Goal: Navigation & Orientation: Find specific page/section

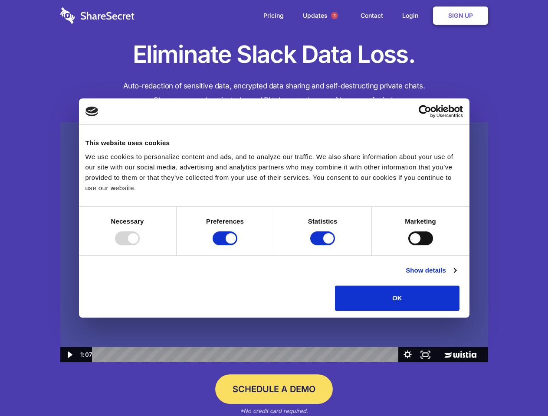
click at [274, 208] on img at bounding box center [274, 242] width 428 height 241
click at [140, 246] on div at bounding box center [127, 239] width 25 height 14
click at [237, 246] on input "Preferences" at bounding box center [225, 239] width 25 height 14
checkbox input "false"
click at [324, 246] on input "Statistics" at bounding box center [322, 239] width 25 height 14
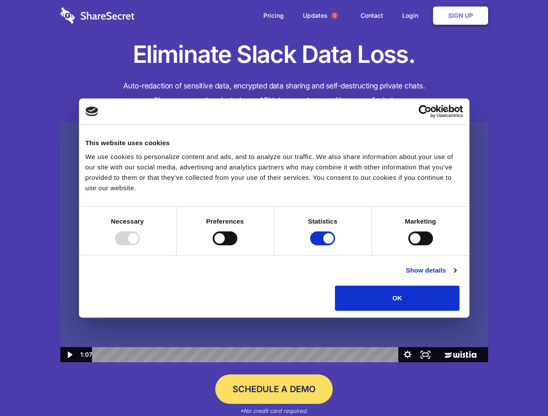
checkbox input "false"
click at [408, 246] on input "Marketing" at bounding box center [420, 239] width 25 height 14
checkbox input "true"
click at [456, 276] on link "Show details" at bounding box center [431, 270] width 50 height 10
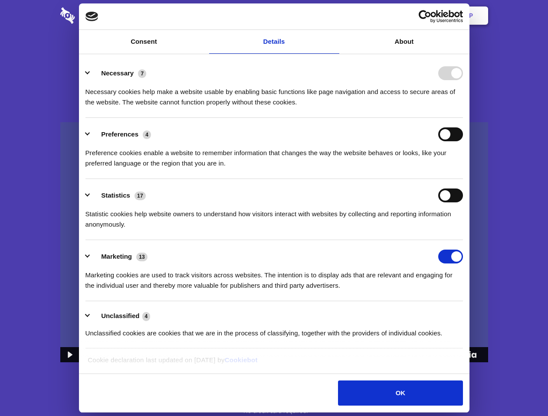
click at [463, 118] on li "Necessary 7 Necessary cookies help make a website usable by enabling basic func…" at bounding box center [273, 87] width 377 height 61
click at [334, 16] on span "1" at bounding box center [334, 15] width 7 height 7
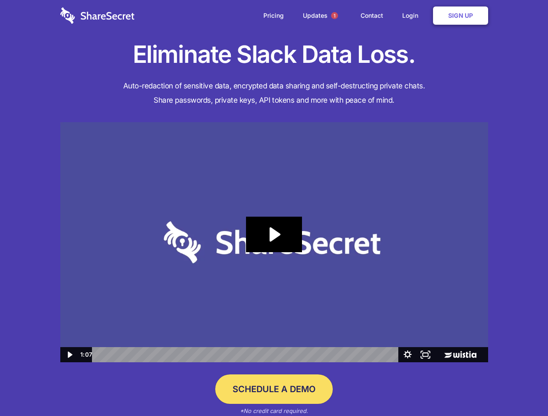
click at [274, 242] on icon "Play Video: Sharesecret Slack Extension" at bounding box center [274, 235] width 56 height 36
